Goal: Navigation & Orientation: Find specific page/section

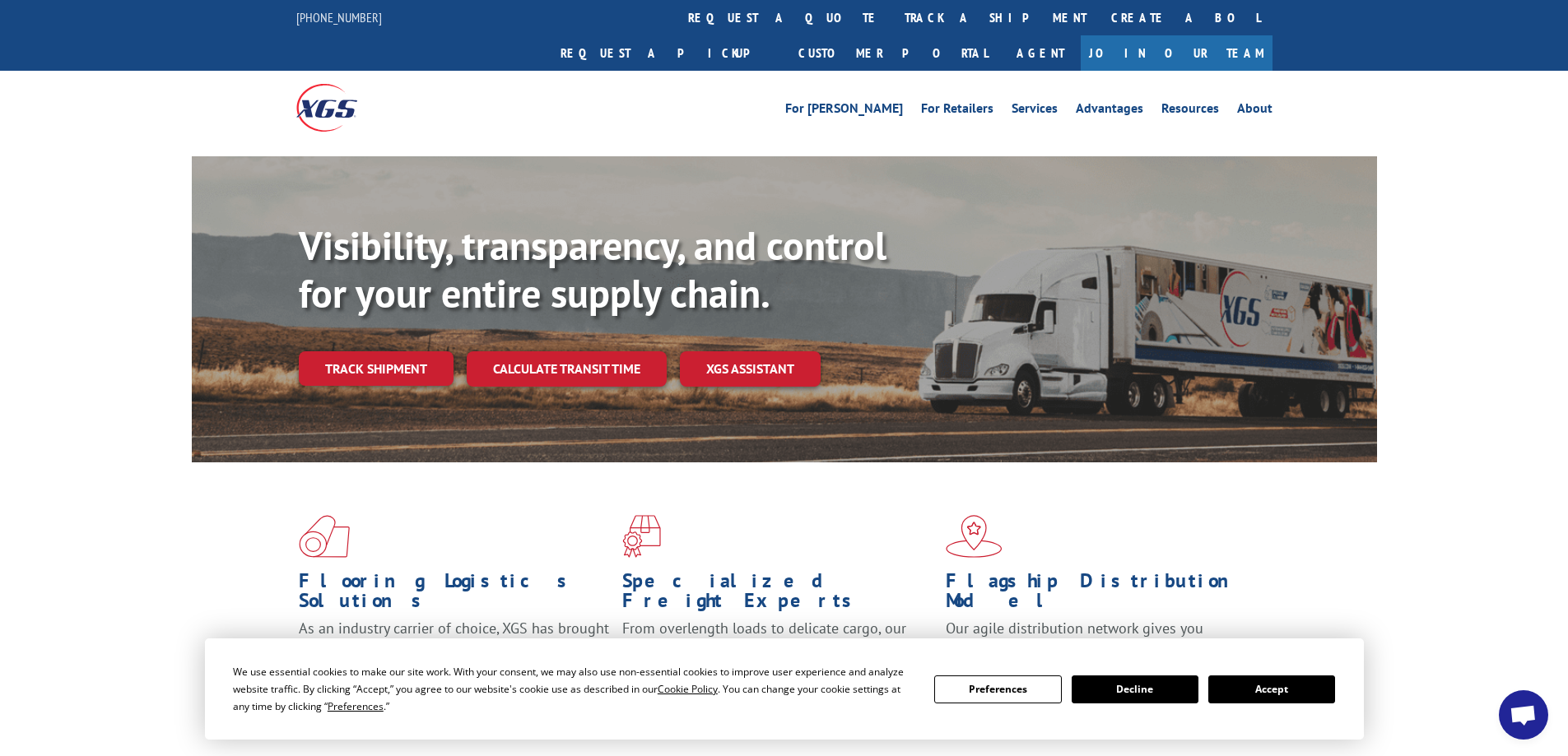
scroll to position [45, 0]
click at [1041, 102] on li "Services" at bounding box center [1034, 111] width 64 height 19
click at [1039, 102] on link "Services" at bounding box center [1033, 111] width 46 height 19
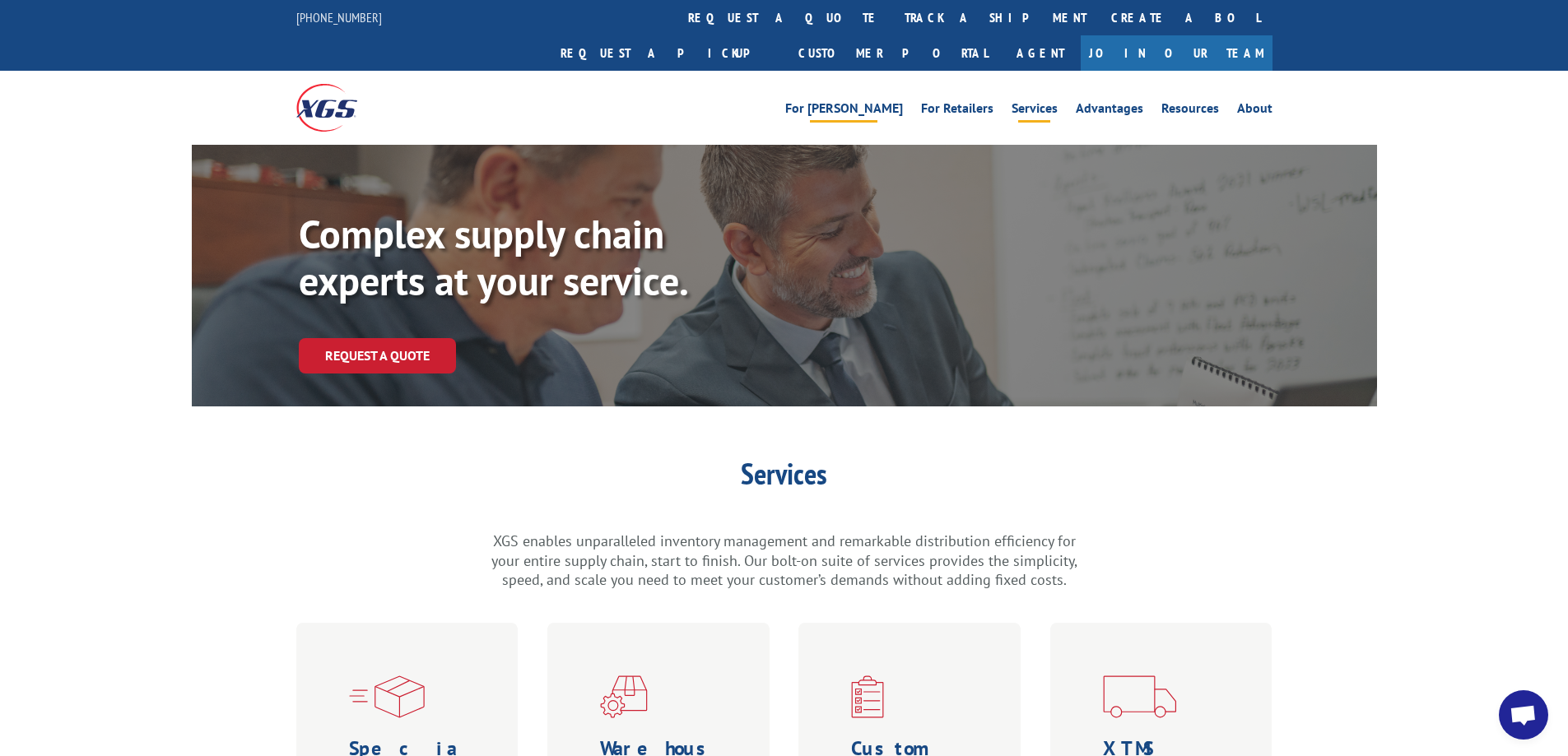
click at [891, 102] on link "For [PERSON_NAME]" at bounding box center [844, 111] width 118 height 19
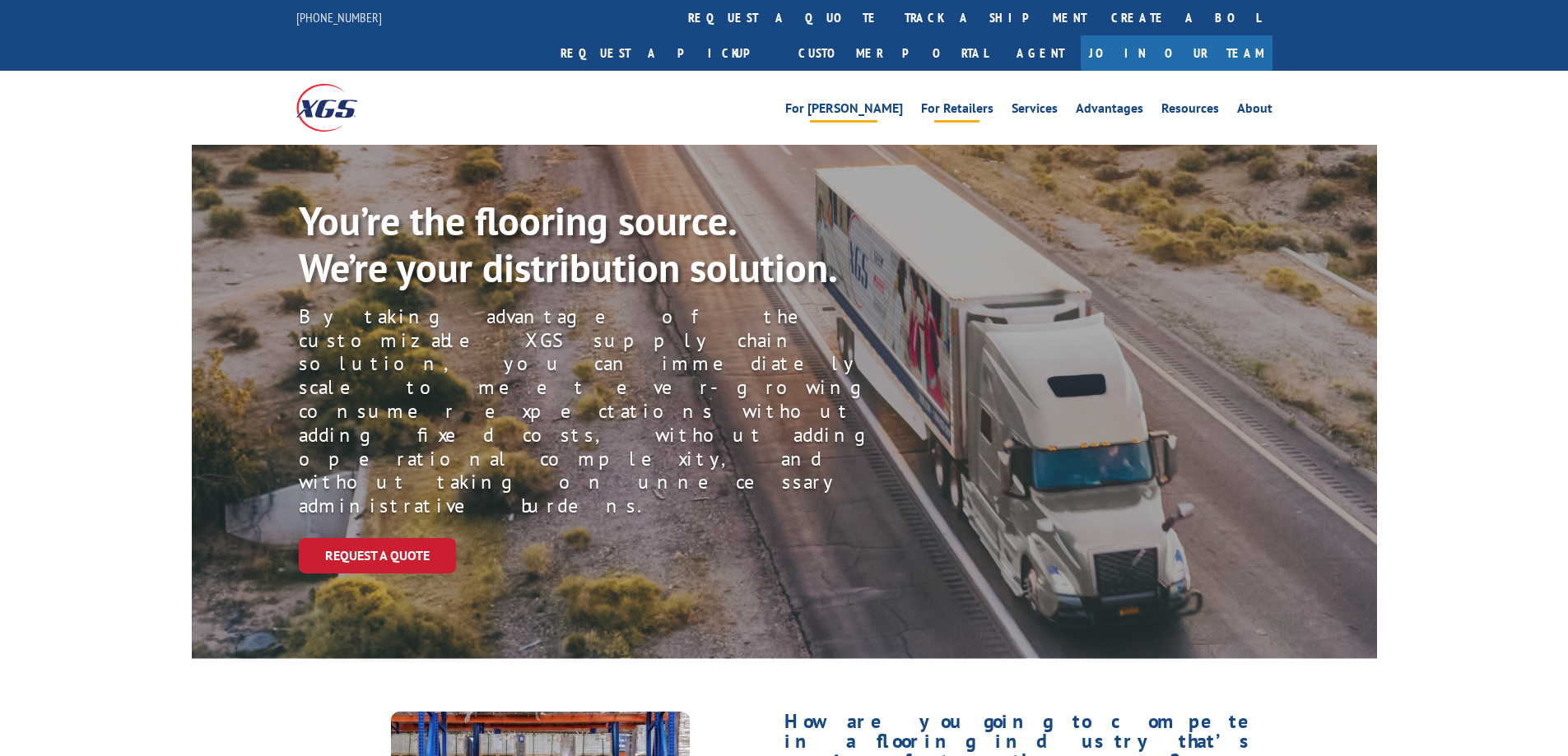
click at [976, 102] on link "For Retailers" at bounding box center [957, 111] width 72 height 19
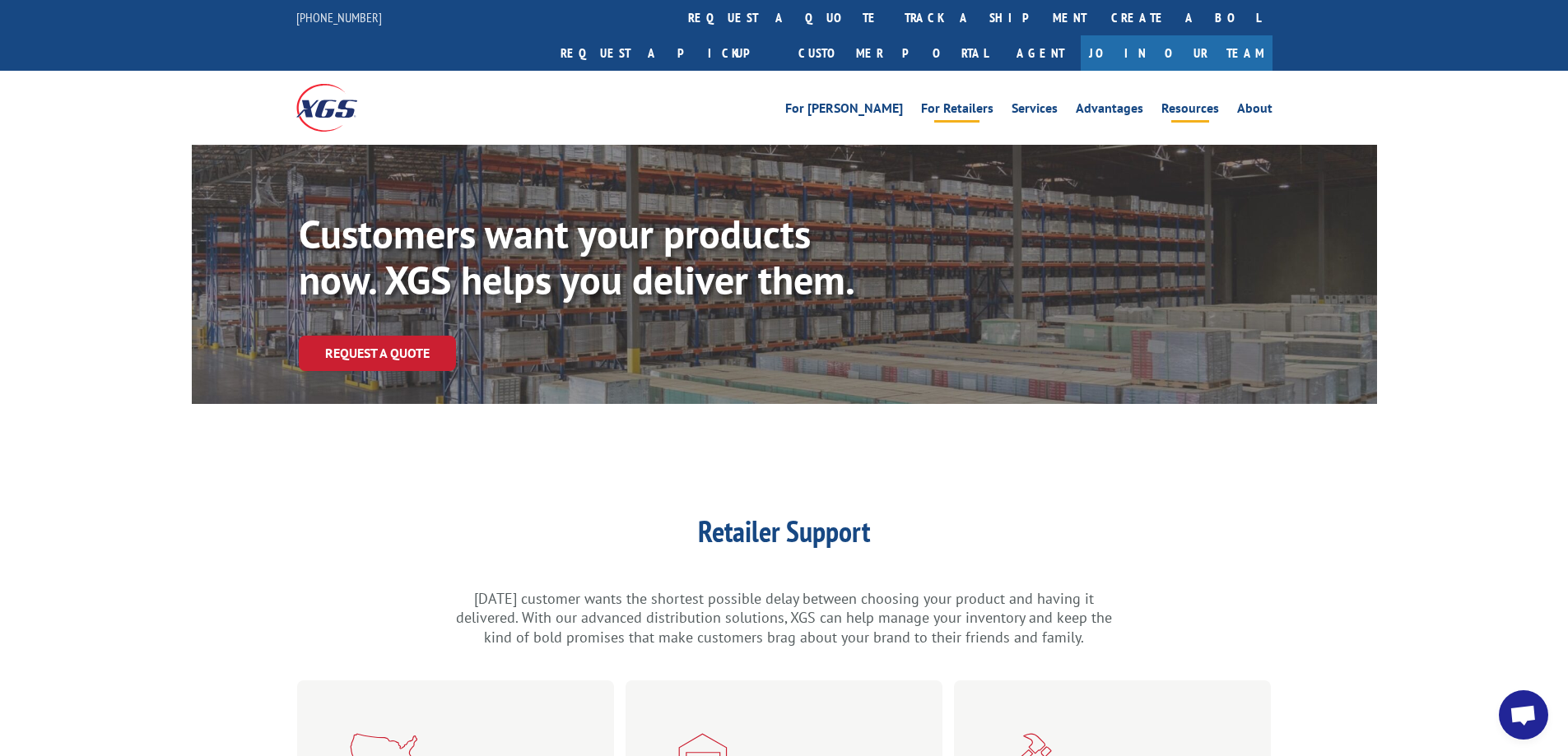
scroll to position [47, 0]
click at [1204, 102] on link "Resources" at bounding box center [1189, 111] width 58 height 19
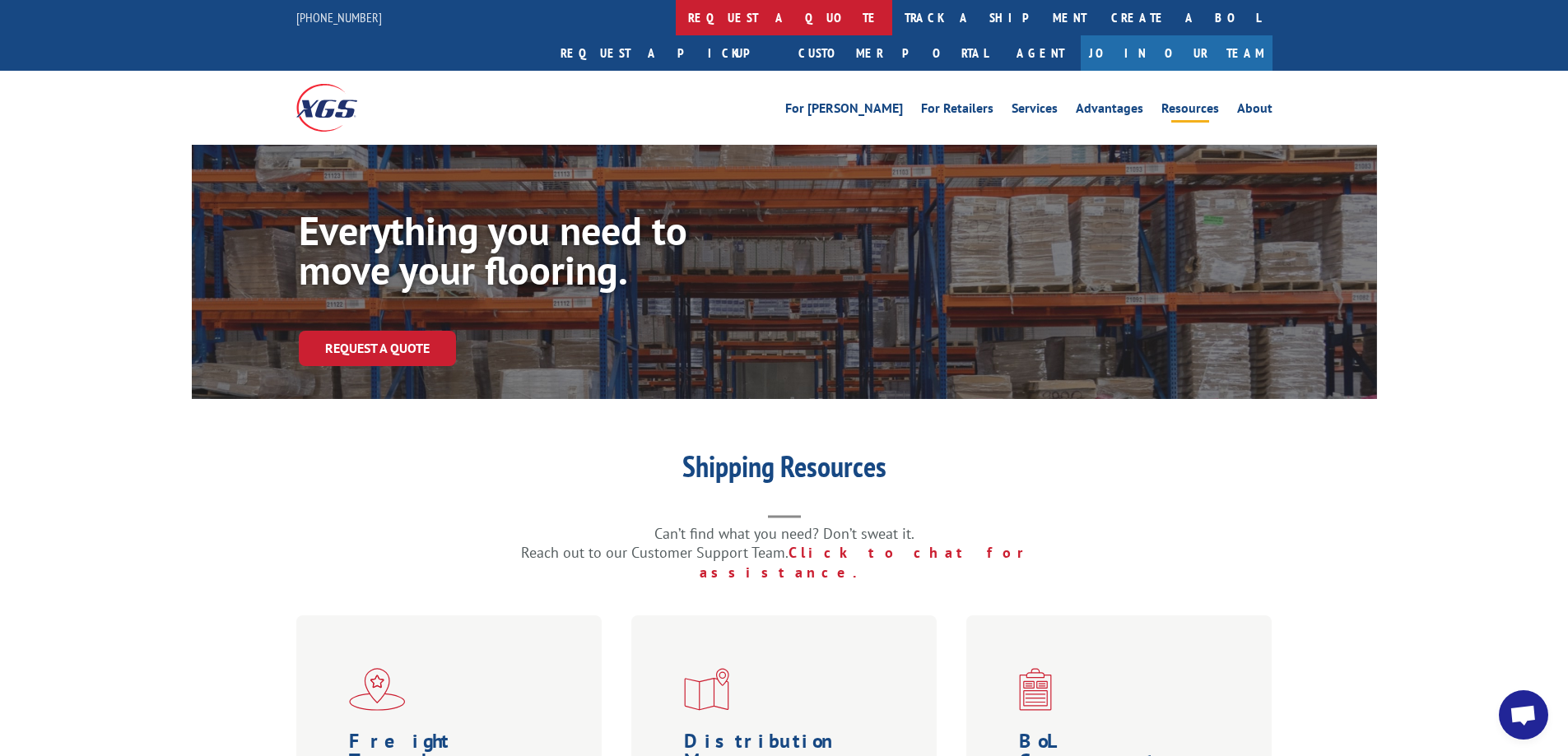
click at [675, 18] on link "request a quote" at bounding box center [784, 18] width 217 height 35
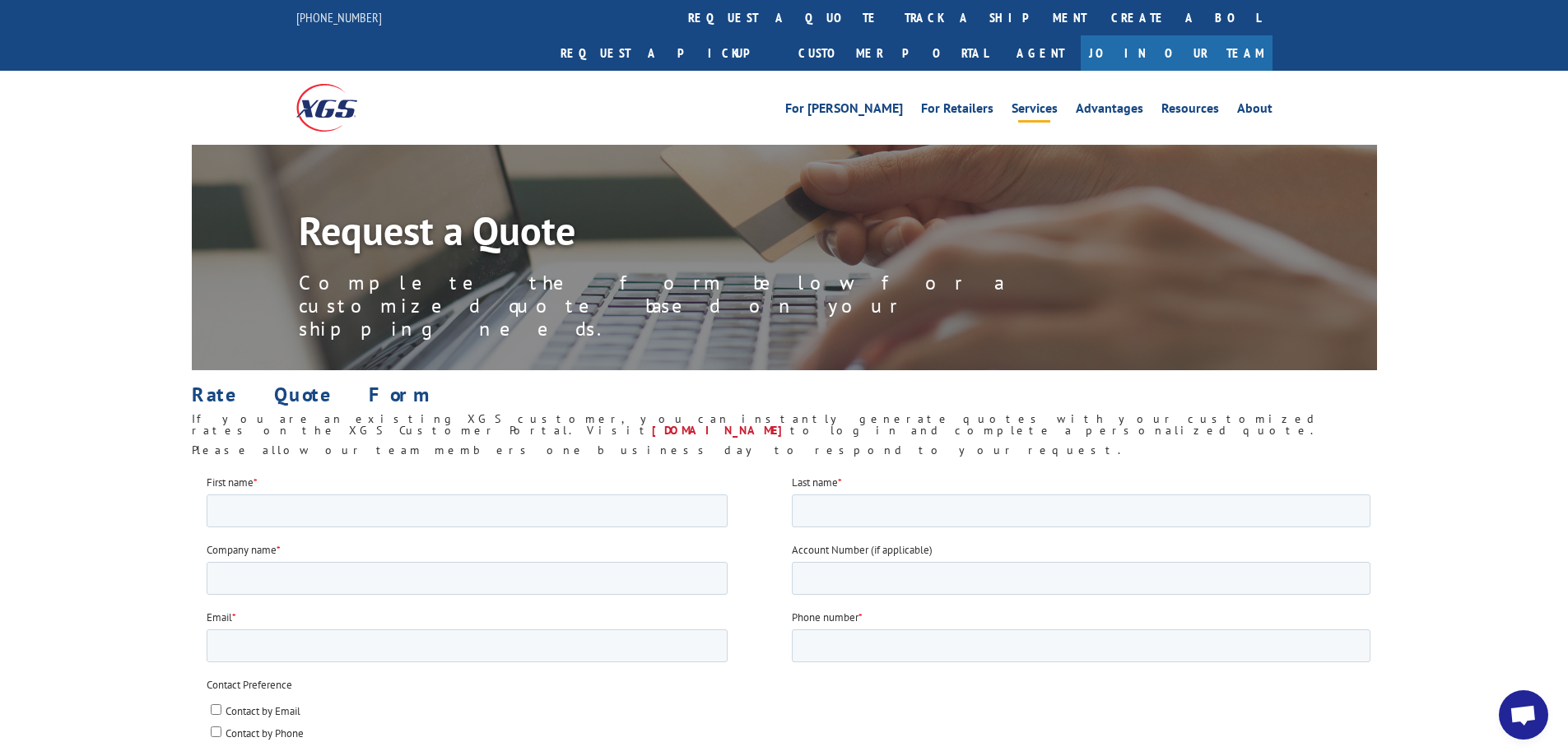
click at [1024, 102] on link "Services" at bounding box center [1033, 111] width 46 height 19
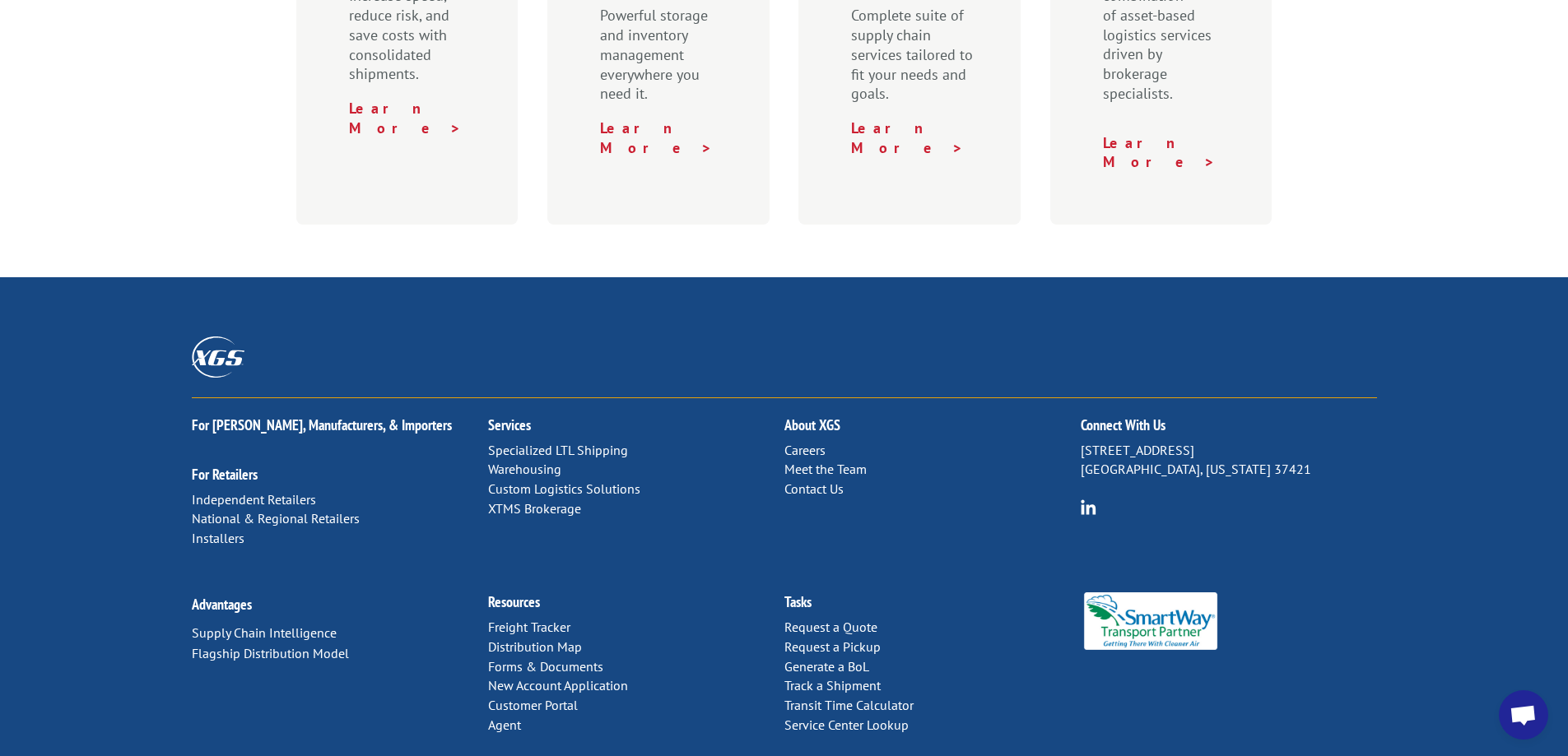
scroll to position [843, 0]
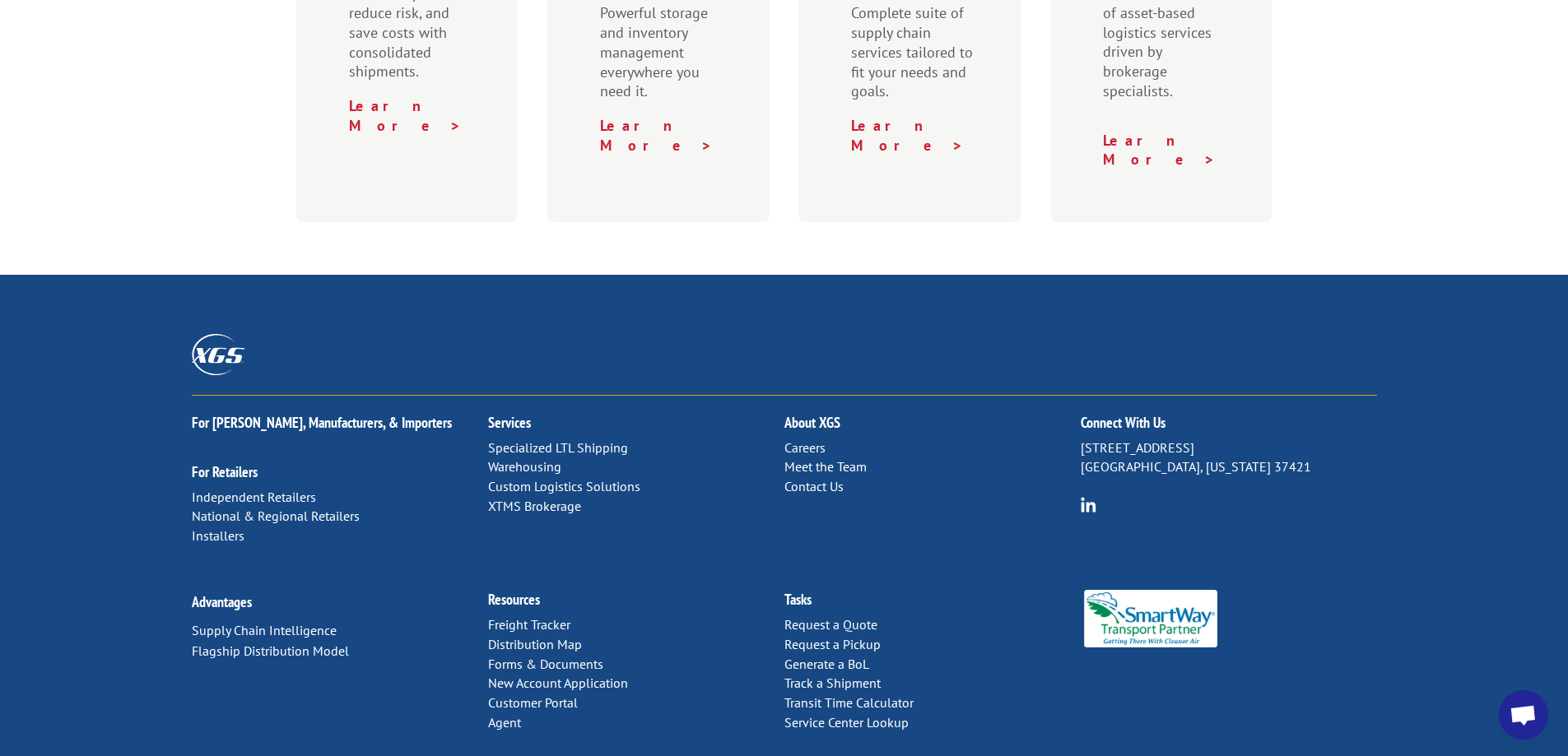
click at [571, 636] on link "Distribution Map" at bounding box center [535, 644] width 94 height 17
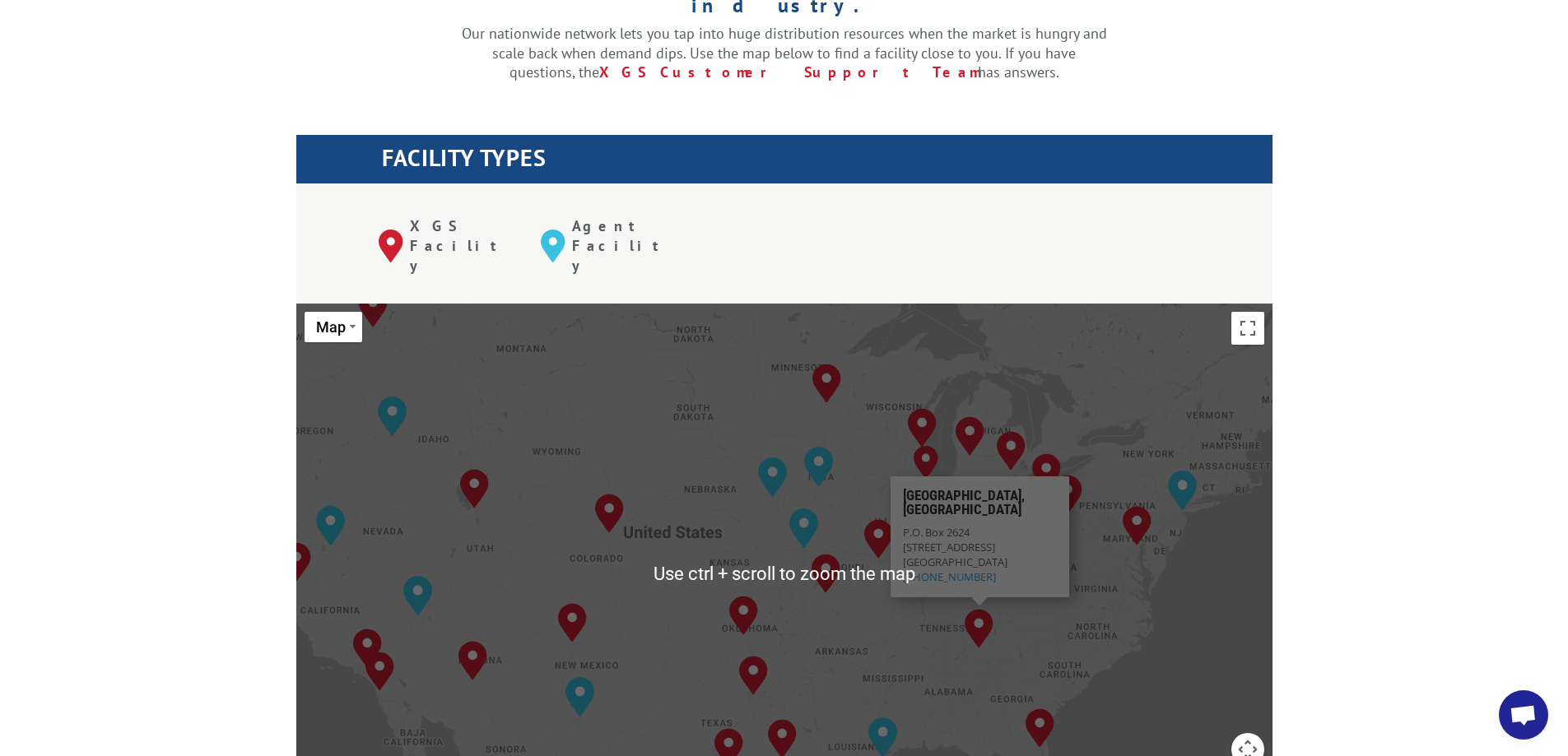
scroll to position [494, 0]
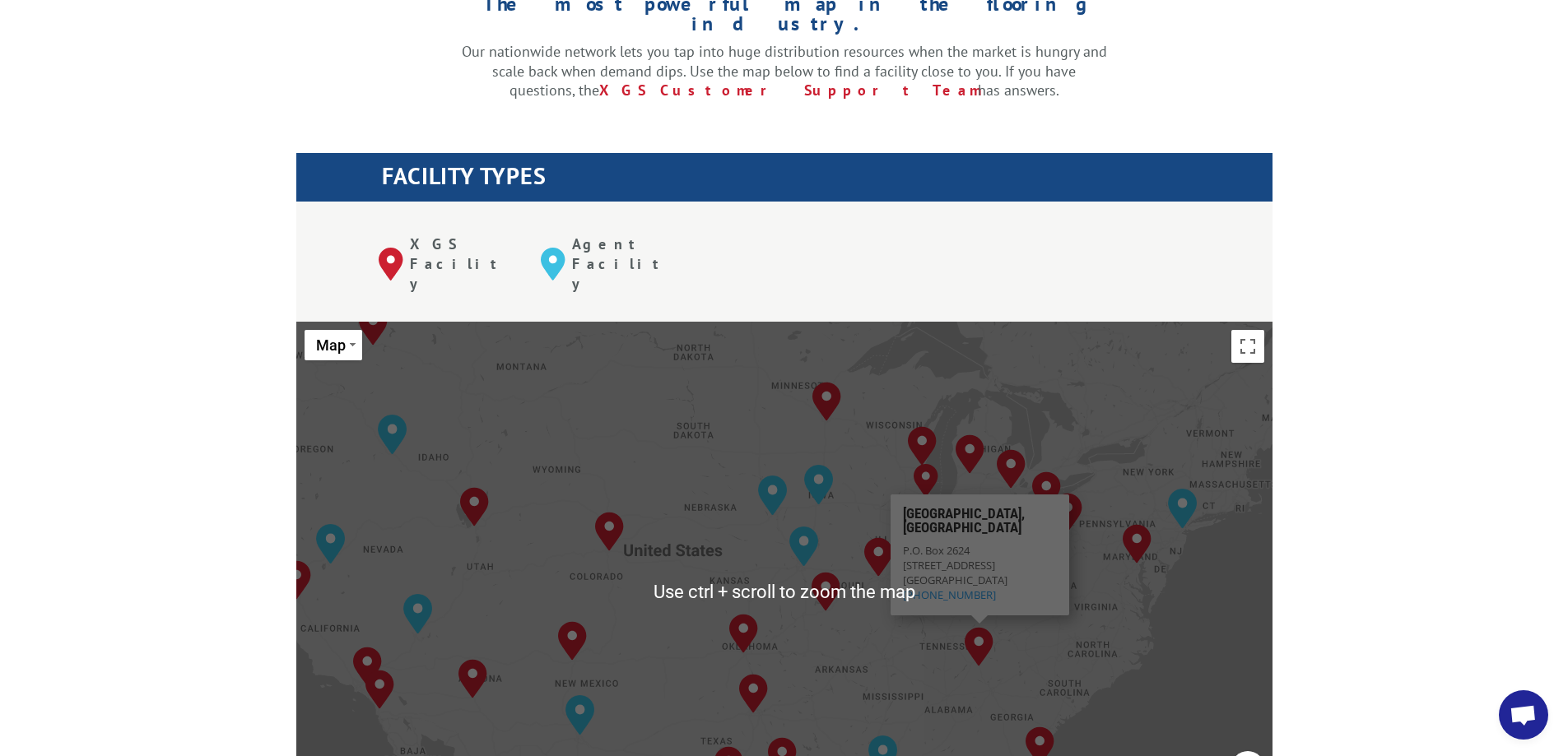
click at [1388, 319] on div "The most powerful map in the flooring industry. Our nationwide network lets you…" at bounding box center [784, 707] width 1568 height 1532
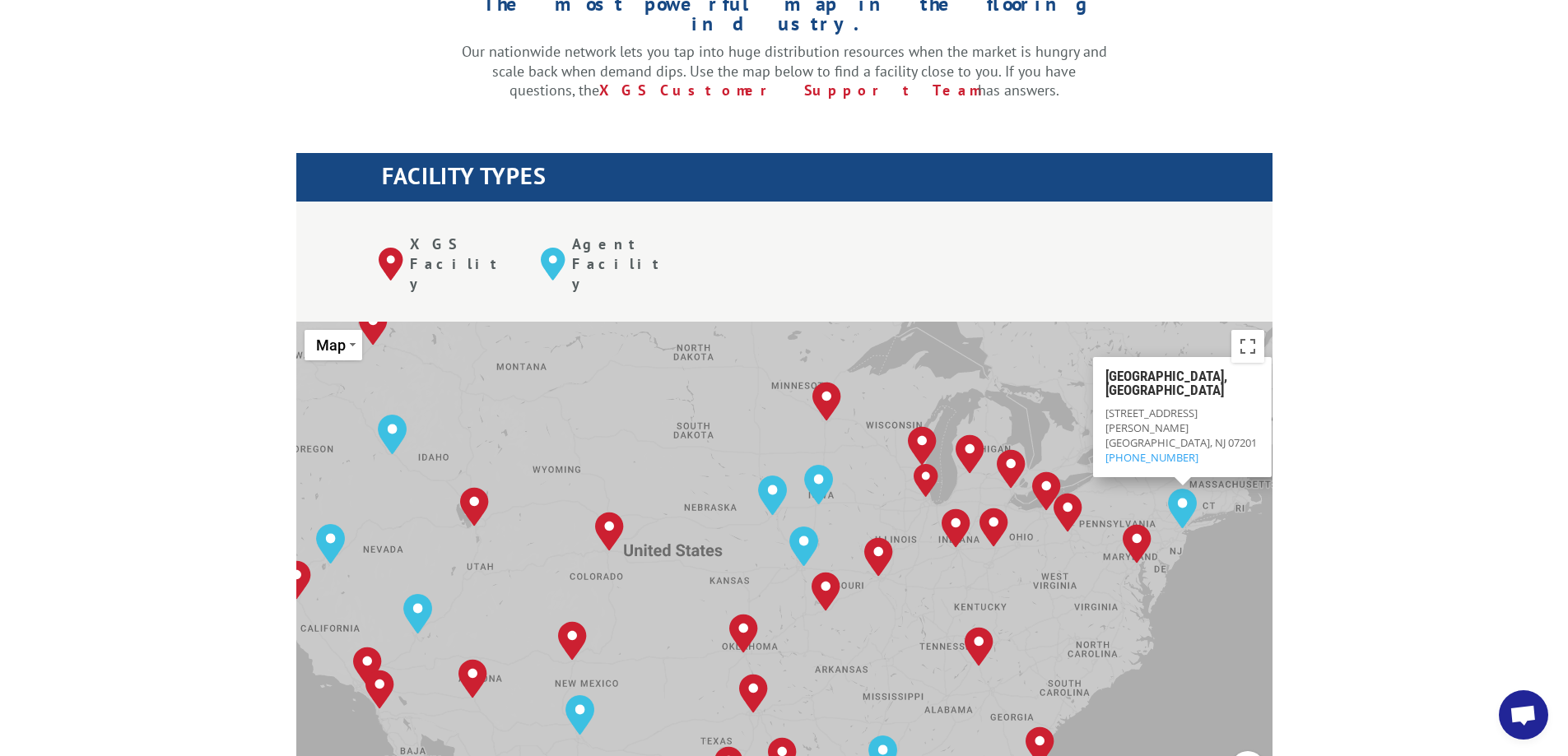
click at [1179, 489] on img "Elizabeth, NJ" at bounding box center [1183, 508] width 29 height 39
click at [1186, 489] on img "Elizabeth, NJ" at bounding box center [1183, 508] width 29 height 39
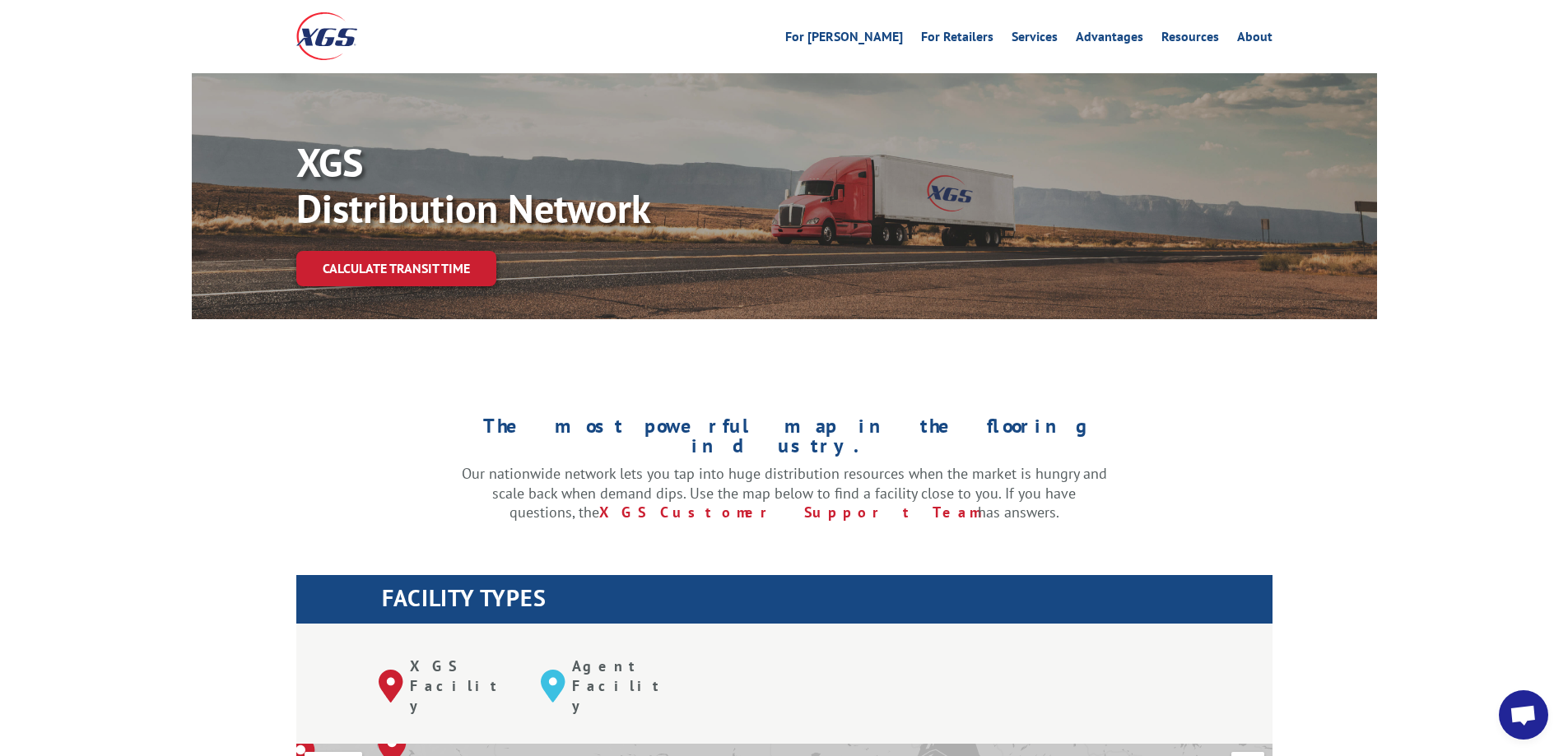
scroll to position [0, 0]
